Goal: Connect with others: Connect with others

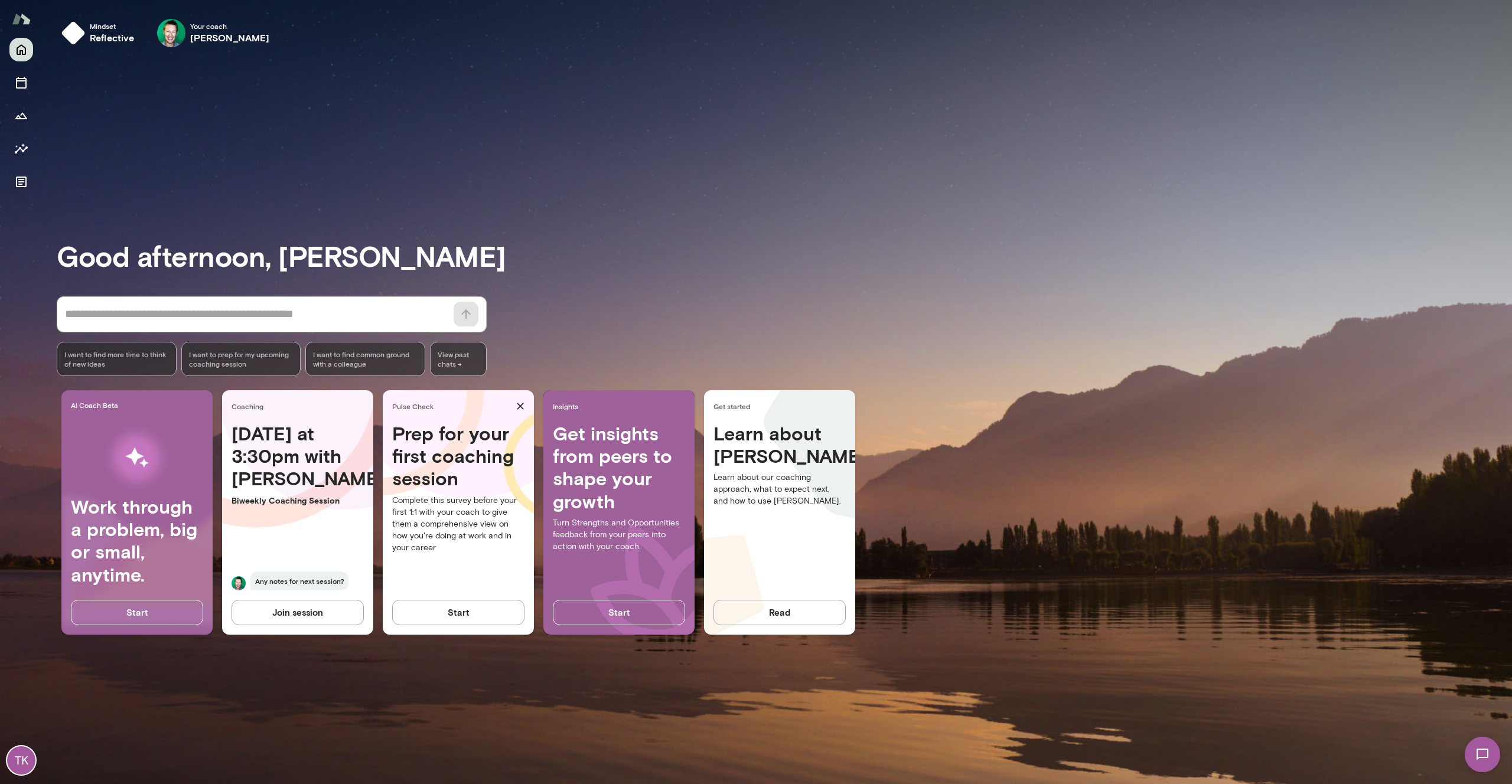
click at [263, 122] on div "Good afternoon, [PERSON_NAME] * ​ ​ I want to find more time to think of new id…" at bounding box center [784, 420] width 1455 height 700
click at [211, 33] on h6 "[PERSON_NAME]" at bounding box center [230, 38] width 80 height 14
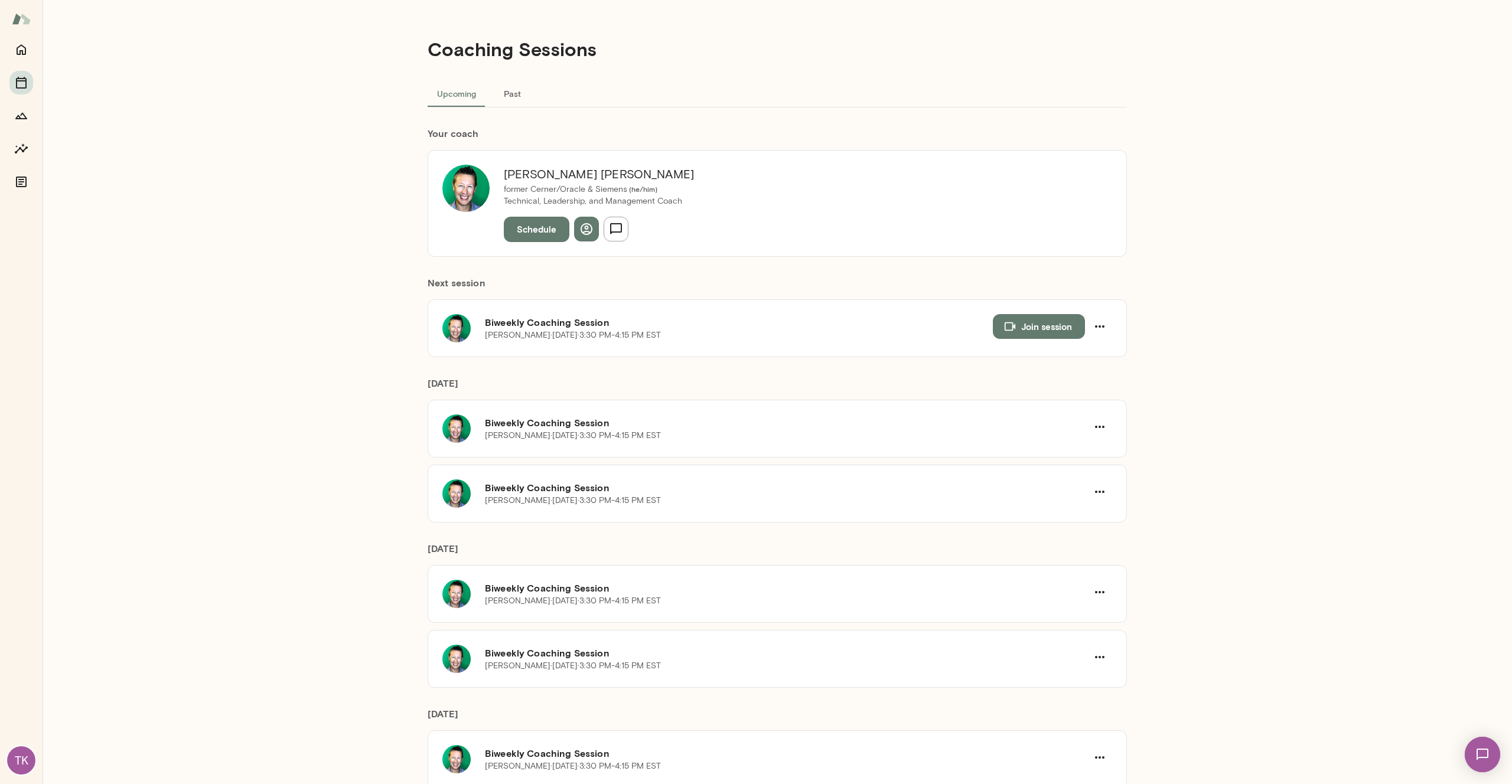
click at [1491, 754] on img at bounding box center [1482, 754] width 49 height 49
click at [1348, 470] on div "[PERSON_NAME]" at bounding box center [1373, 471] width 136 height 13
